Goal: Use online tool/utility: Utilize a website feature to perform a specific function

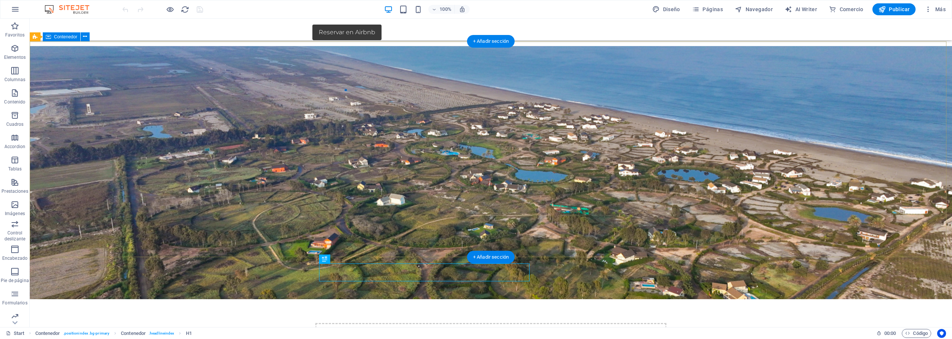
scroll to position [37, 0]
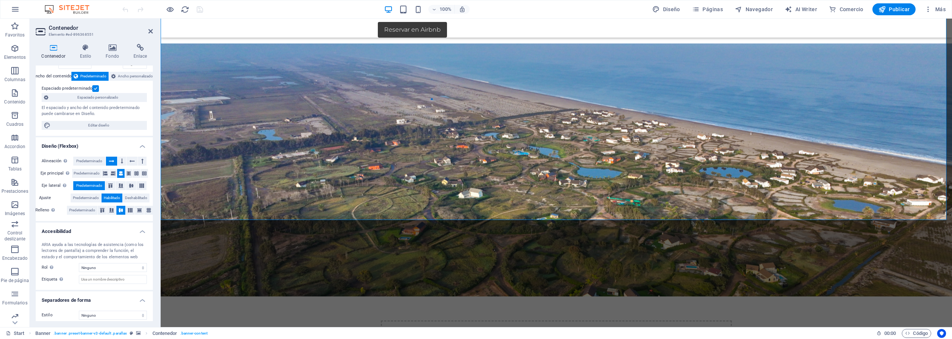
scroll to position [42, 0]
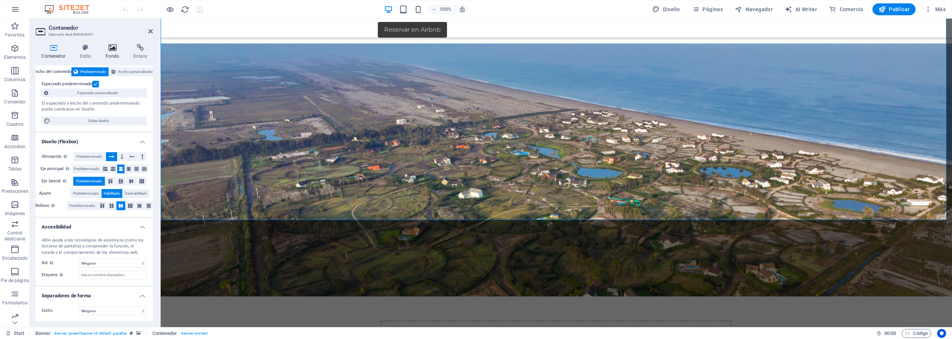
click at [114, 51] on icon at bounding box center [112, 47] width 25 height 7
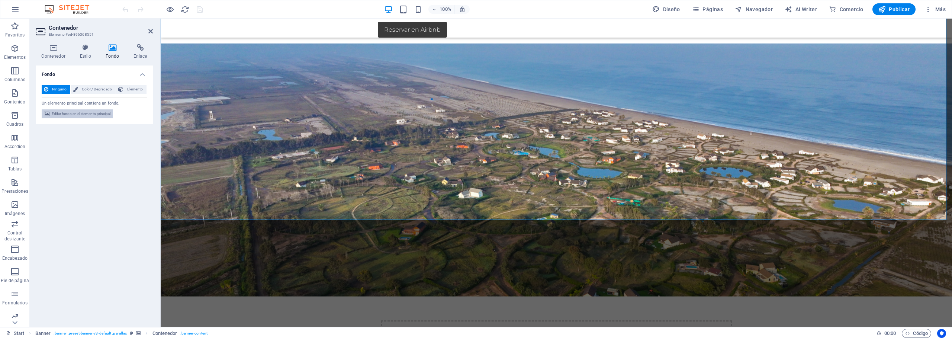
click at [81, 115] on span "Editar fondo en el elemento principal" at bounding box center [81, 113] width 59 height 9
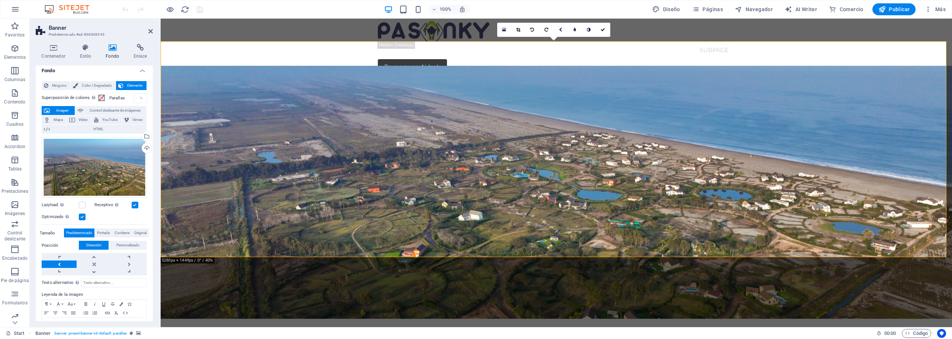
scroll to position [0, 0]
